Goal: Task Accomplishment & Management: Manage account settings

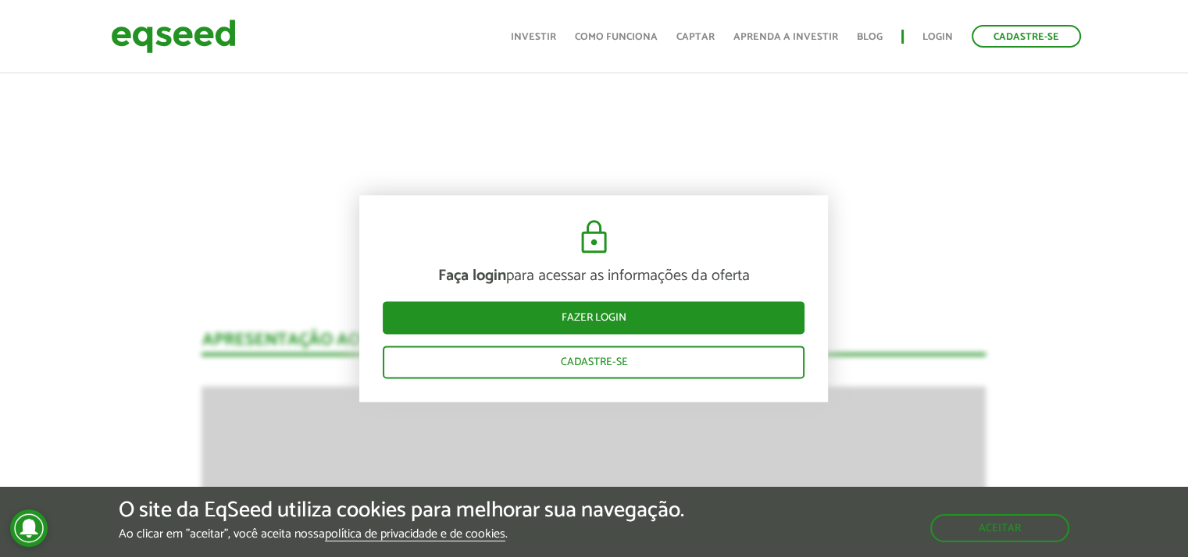
scroll to position [2021, 0]
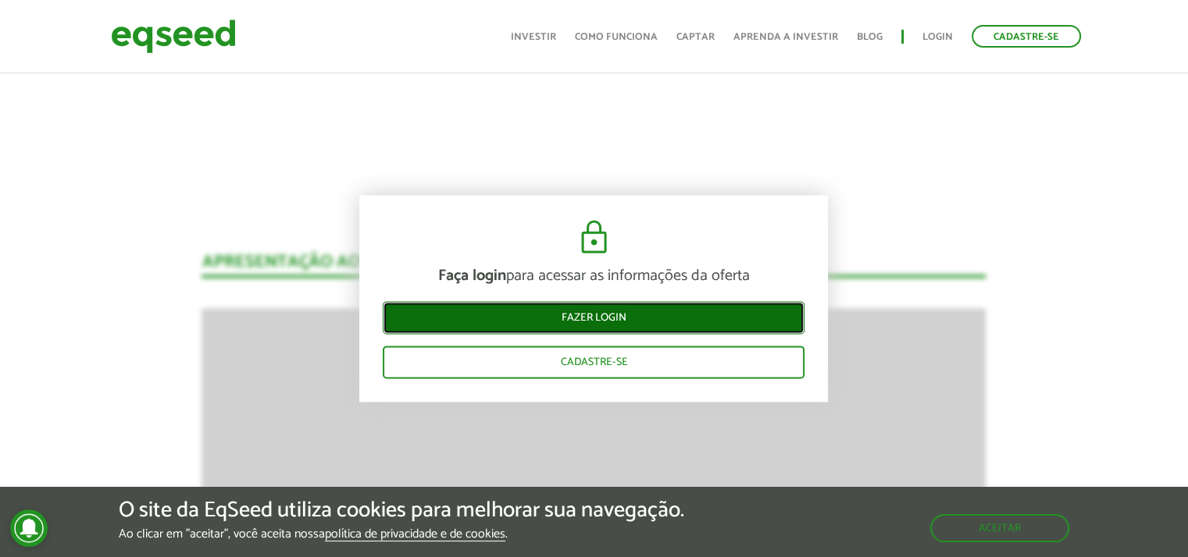
click at [664, 322] on link "Fazer login" at bounding box center [594, 317] width 422 height 33
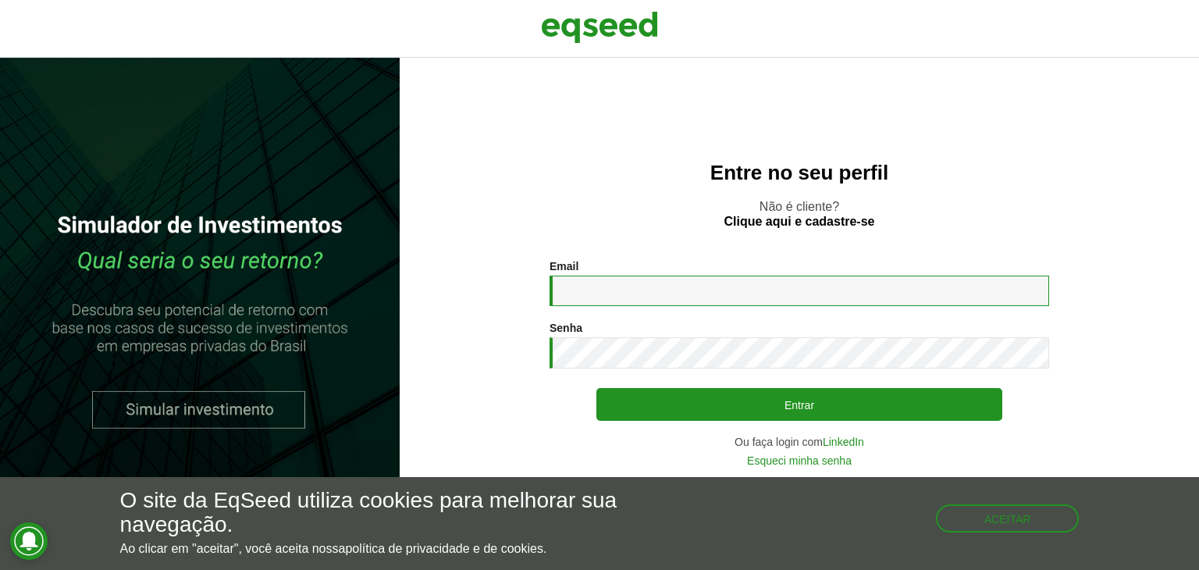
click at [676, 294] on input "Email *" at bounding box center [800, 291] width 500 height 30
type input "**********"
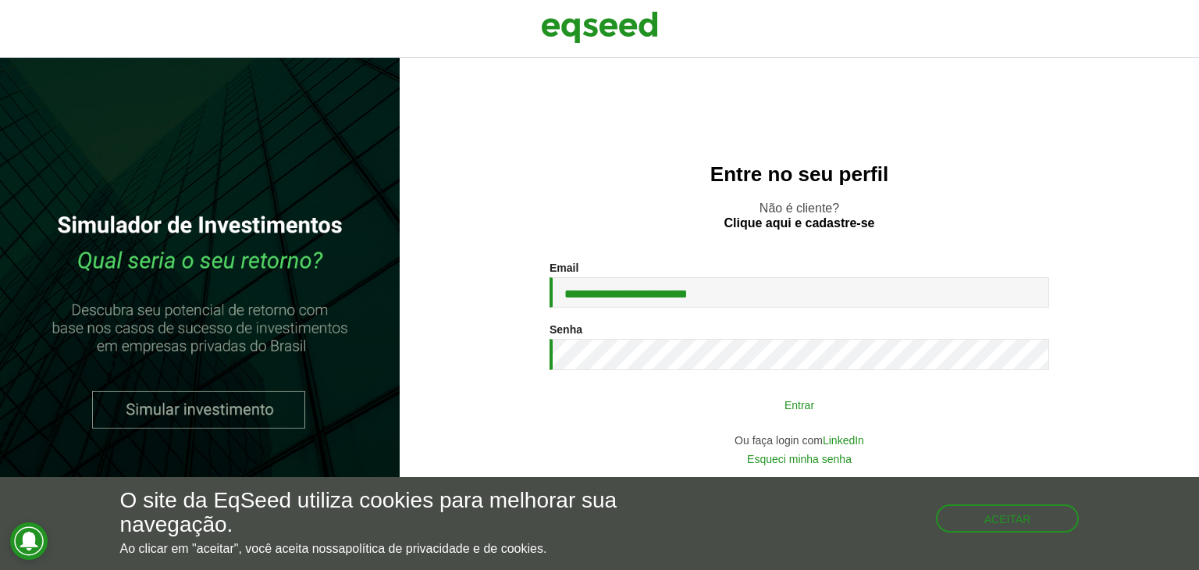
click at [740, 407] on button "Entrar" at bounding box center [800, 405] width 406 height 30
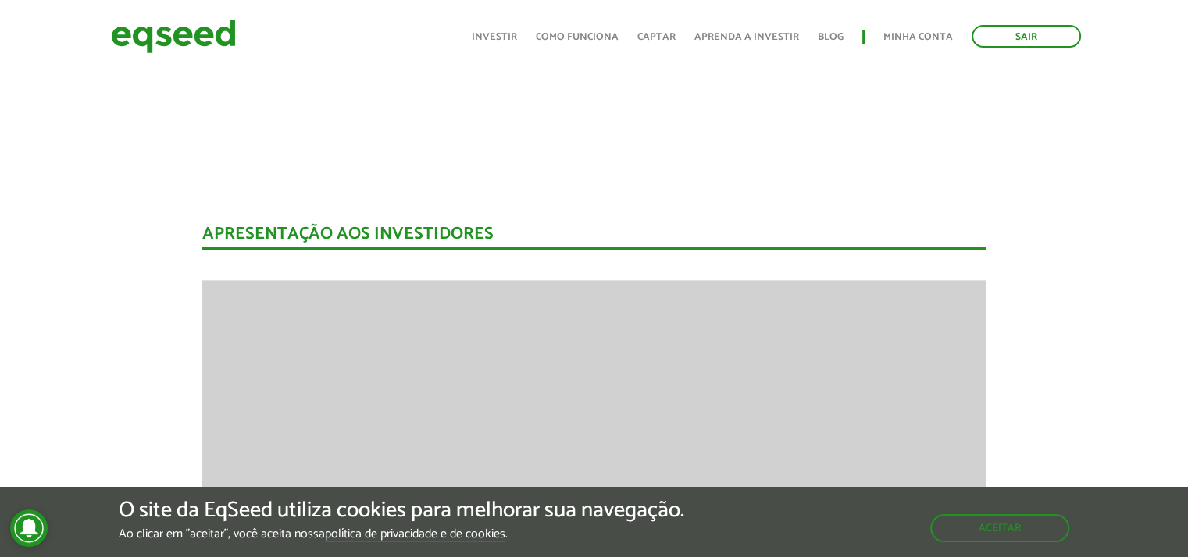
scroll to position [1939, 0]
